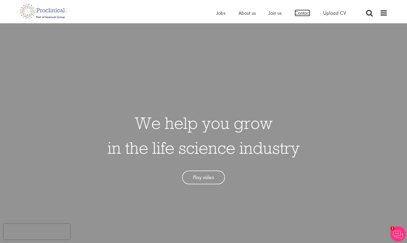
click at [302, 15] on span "Contact" at bounding box center [303, 13] width 16 height 7
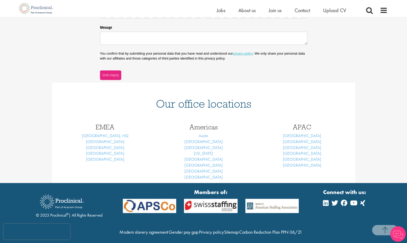
scroll to position [149, 0]
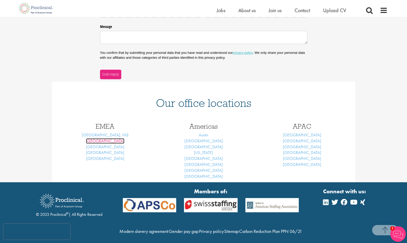
click at [108, 141] on link "[GEOGRAPHIC_DATA]" at bounding box center [105, 140] width 38 height 5
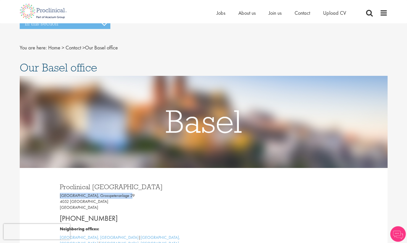
drag, startPoint x: 137, startPoint y: 199, endPoint x: 60, endPoint y: 198, distance: 77.0
click at [60, 198] on p "Grosspeter Tower, Grosspeteranlage 29 4052 Basel Switzerland" at bounding box center [130, 202] width 140 height 18
copy p "Grosspeter Tower, Grosspeteranlage 29"
